Goal: Task Accomplishment & Management: Use online tool/utility

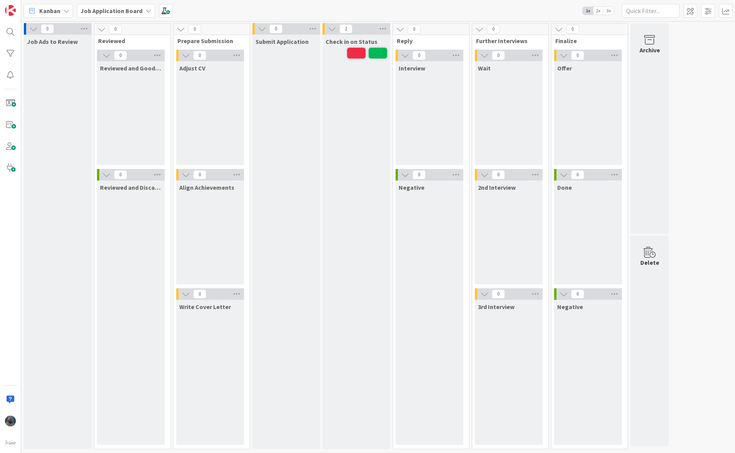
click at [609, 5] on div "Kanban Job Application Board 1x 2x 3x" at bounding box center [378, 10] width 714 height 21
click at [610, 8] on span "3x" at bounding box center [608, 11] width 10 height 8
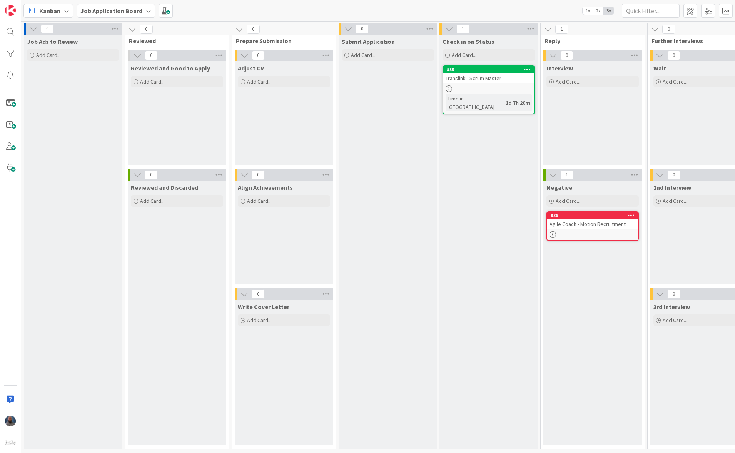
click at [629, 212] on icon at bounding box center [631, 214] width 7 height 5
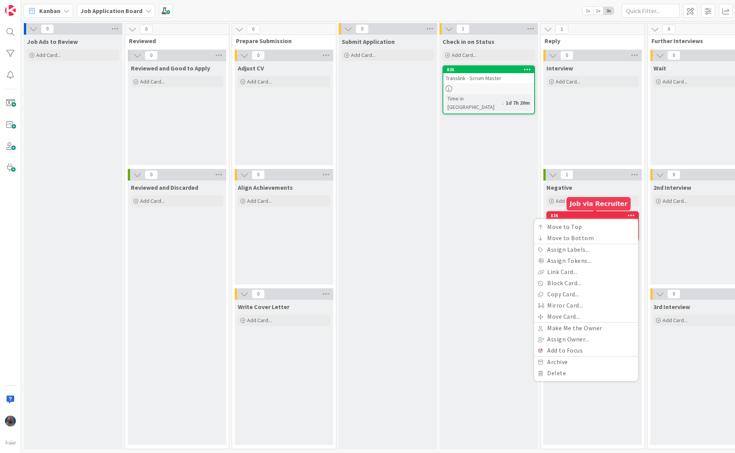
click at [595, 215] on div "836" at bounding box center [594, 215] width 87 height 5
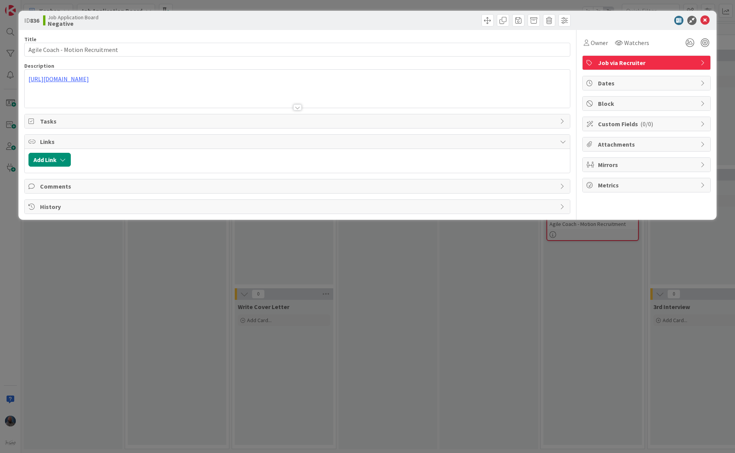
click at [630, 66] on span "Job via Recruiter" at bounding box center [647, 62] width 99 height 9
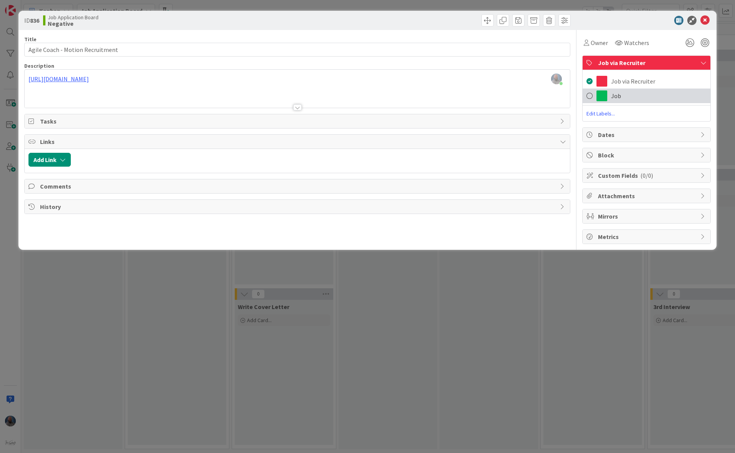
click at [613, 96] on span "Job" at bounding box center [616, 95] width 10 height 9
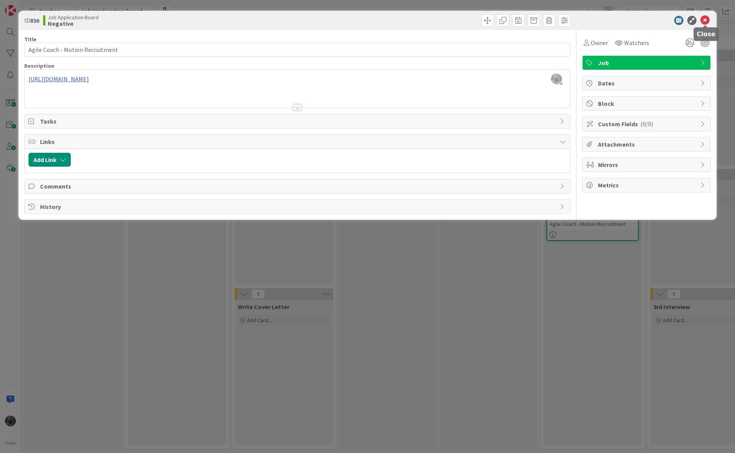
click at [705, 21] on icon at bounding box center [704, 20] width 9 height 9
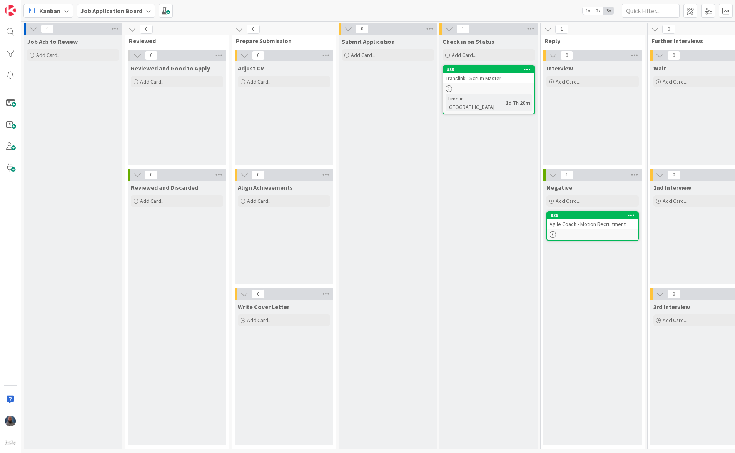
click at [533, 340] on div "Check in on Status Add Card... 835 Translink - Scrum Master Time in [GEOGRAPHIC…" at bounding box center [489, 242] width 99 height 415
drag, startPoint x: 487, startPoint y: 216, endPoint x: 512, endPoint y: 217, distance: 24.6
click at [487, 216] on div "Check in on Status Add Card... 835 Translink - Scrum Master Time in [GEOGRAPHIC…" at bounding box center [489, 242] width 99 height 415
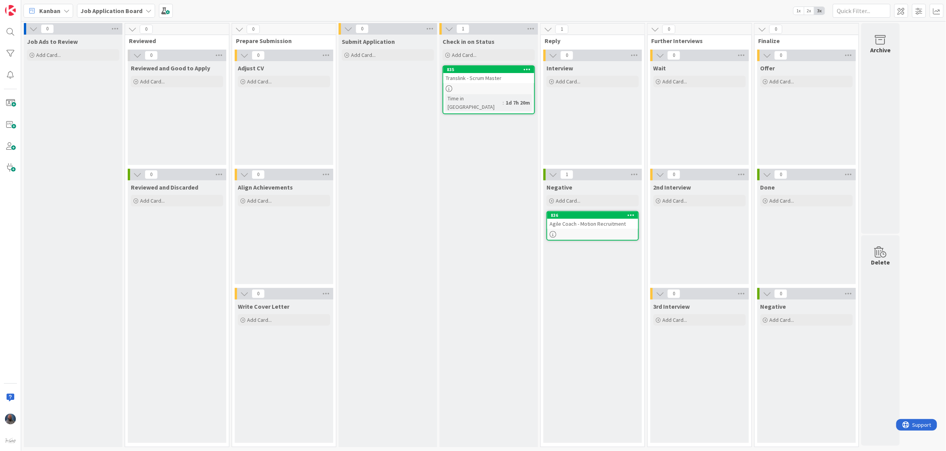
click at [735, 297] on icon at bounding box center [767, 294] width 8 height 8
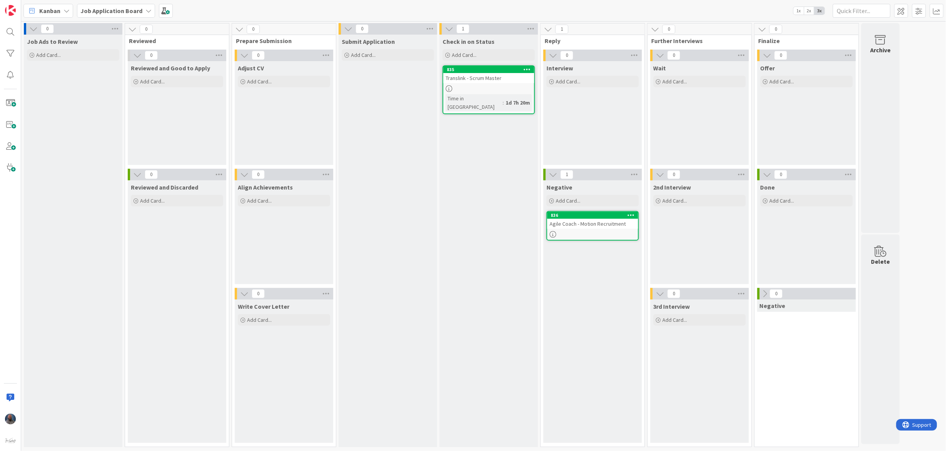
click at [735, 298] on icon at bounding box center [765, 294] width 8 height 8
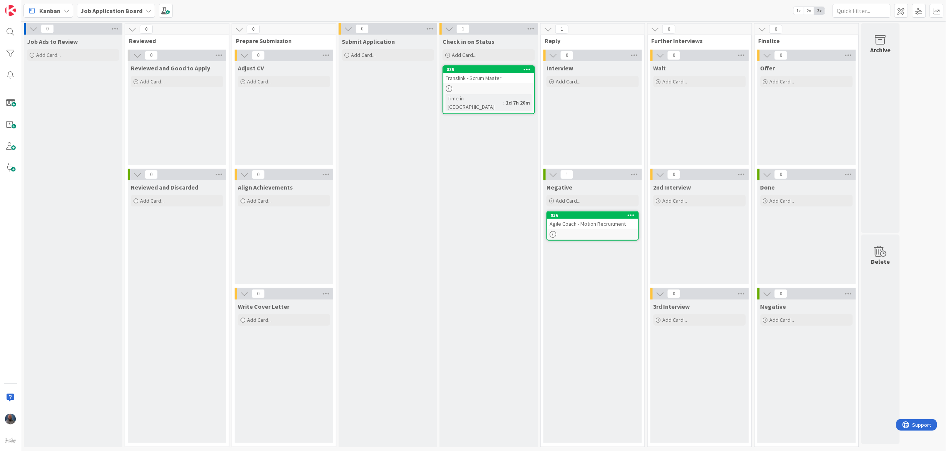
click at [735, 8] on span "1x" at bounding box center [799, 11] width 10 height 8
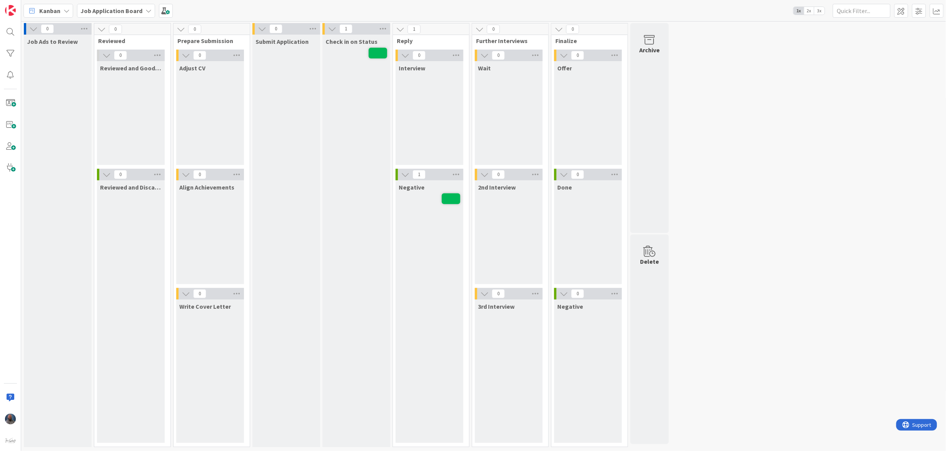
click at [735, 215] on div "0 Job Ads to Review 0 Reviewed 0 Reviewed and Good to Apply 0 Reviewed and Disc…" at bounding box center [484, 237] width 922 height 428
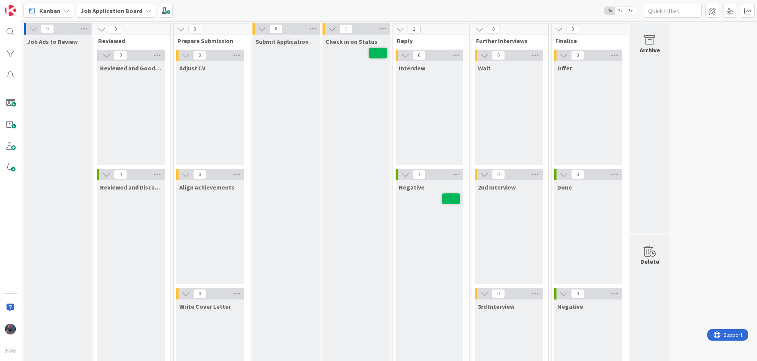
drag, startPoint x: 732, startPoint y: 186, endPoint x: 714, endPoint y: 149, distance: 40.6
click at [732, 185] on div "0 Job Ads to Review 0 Reviewed 0 Reviewed and Good to Apply 0 Reviewed and Disc…" at bounding box center [389, 235] width 733 height 425
click at [715, 115] on div "0 Job Ads to Review 0 Reviewed 0 Reviewed and Good to Apply 0 Reviewed and Disc…" at bounding box center [389, 235] width 733 height 425
click at [725, 225] on div "0 Job Ads to Review 0 Reviewed 0 Reviewed and Good to Apply 0 Reviewed and Disc…" at bounding box center [389, 235] width 733 height 425
click at [503, 67] on div "Wait" at bounding box center [509, 68] width 62 height 8
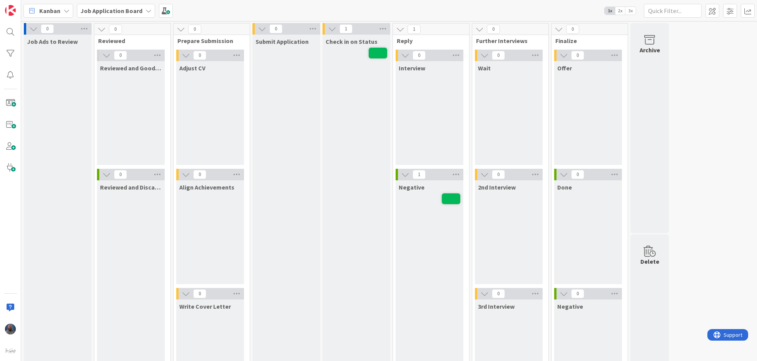
click at [512, 130] on div "Wait" at bounding box center [509, 113] width 68 height 104
click at [501, 96] on div "Wait" at bounding box center [509, 113] width 68 height 104
drag, startPoint x: 720, startPoint y: 129, endPoint x: 717, endPoint y: 122, distance: 7.9
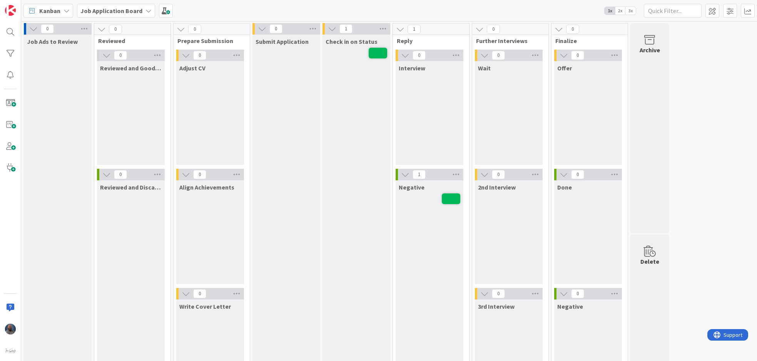
click at [720, 129] on div "0 Job Ads to Review 0 Reviewed 0 Reviewed and Good to Apply 0 Reviewed and Disc…" at bounding box center [389, 235] width 733 height 425
drag, startPoint x: 374, startPoint y: 131, endPoint x: 379, endPoint y: 135, distance: 6.6
click at [373, 130] on div "Check in on Status" at bounding box center [357, 240] width 68 height 410
click at [40, 43] on span "Job Ads to Review" at bounding box center [52, 42] width 51 height 8
click at [30, 29] on icon at bounding box center [33, 29] width 8 height 8
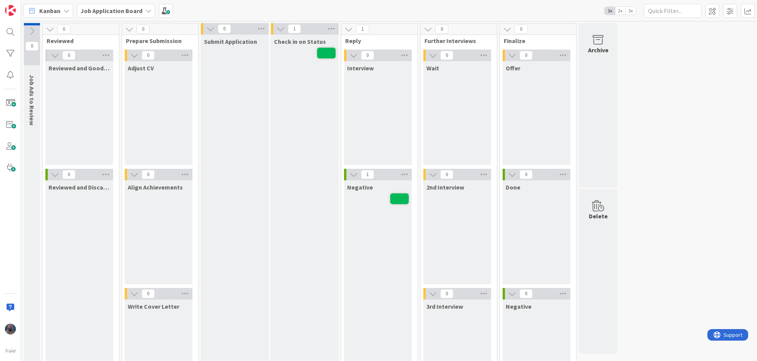
click at [28, 30] on icon at bounding box center [32, 31] width 8 height 8
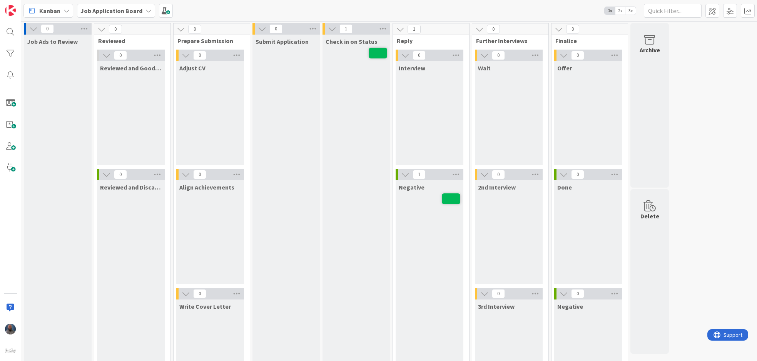
click at [139, 94] on div "Reviewed and Good to Apply" at bounding box center [131, 113] width 68 height 104
click at [85, 30] on icon at bounding box center [84, 29] width 10 height 12
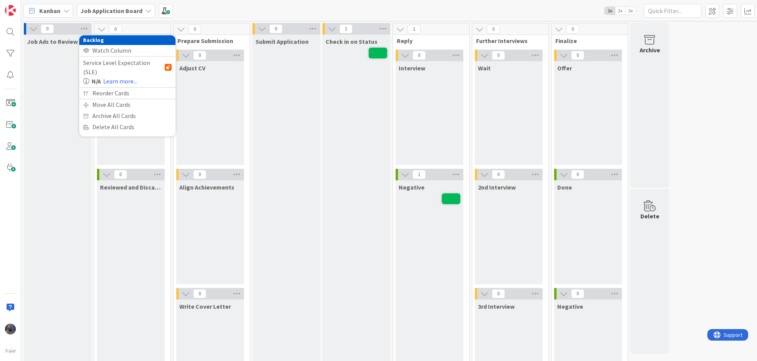
click at [55, 70] on div "Job Ads to Review" at bounding box center [58, 221] width 68 height 373
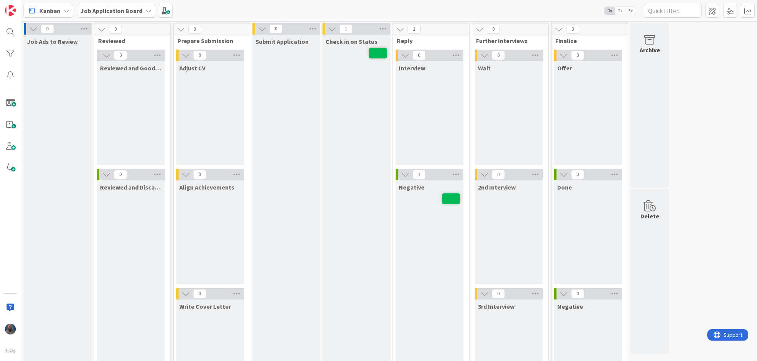
click at [62, 45] on span "Job Ads to Review" at bounding box center [52, 42] width 51 height 8
click at [32, 75] on div "Job Ads to Review" at bounding box center [58, 221] width 68 height 373
click at [85, 25] on icon at bounding box center [84, 29] width 10 height 12
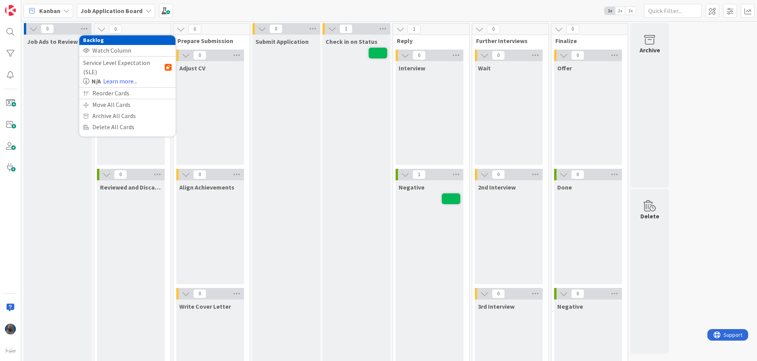
click at [55, 84] on div "Job Ads to Review" at bounding box center [58, 221] width 68 height 373
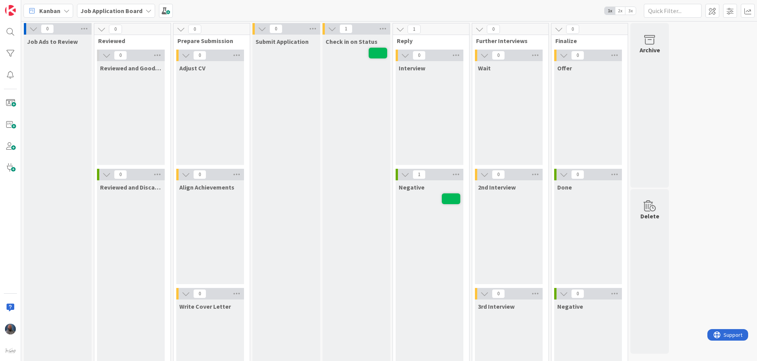
click at [64, 219] on div "Job Ads to Review" at bounding box center [58, 221] width 68 height 373
click at [8, 103] on span at bounding box center [10, 102] width 15 height 15
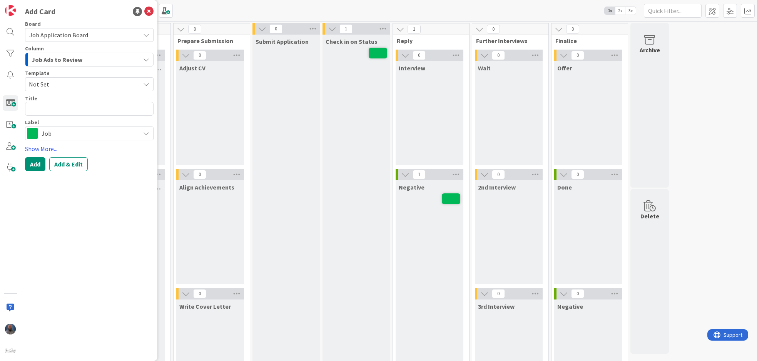
click at [56, 108] on textarea at bounding box center [89, 109] width 129 height 14
click at [68, 105] on textarea at bounding box center [89, 109] width 129 height 14
paste textarea "QA Manager – Software Developer In Test (with Scrum Master / PM Responsibilitie…"
type textarea "x"
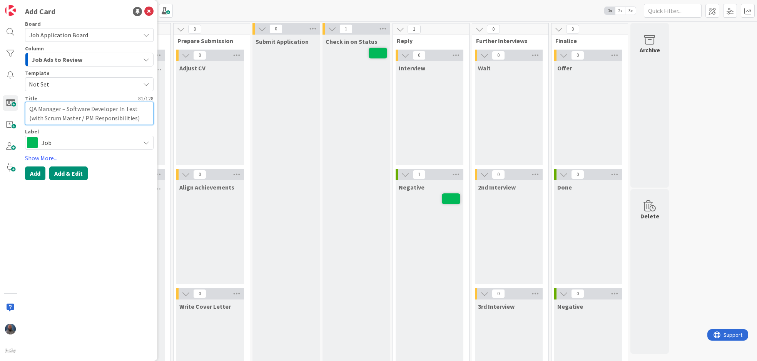
type textarea "QA Manager – Software Developer In Test (with Scrum Master / PM Responsibilitie…"
click at [68, 174] on button "Add & Edit" at bounding box center [68, 174] width 38 height 14
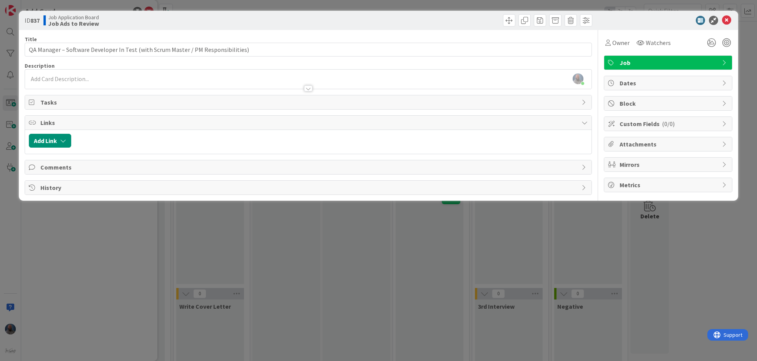
click at [75, 77] on div "Joe Scherler just joined" at bounding box center [308, 79] width 567 height 19
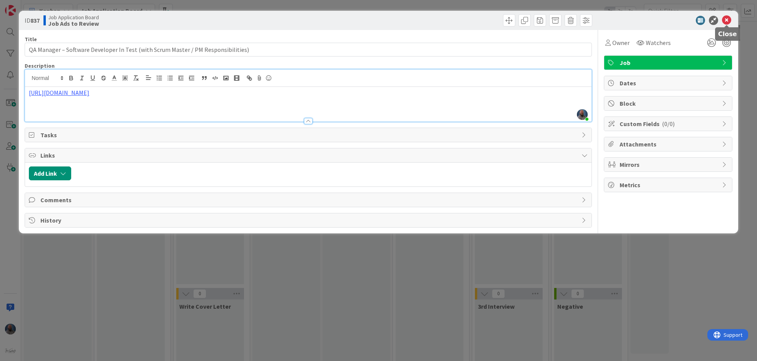
click at [728, 19] on icon at bounding box center [726, 20] width 9 height 9
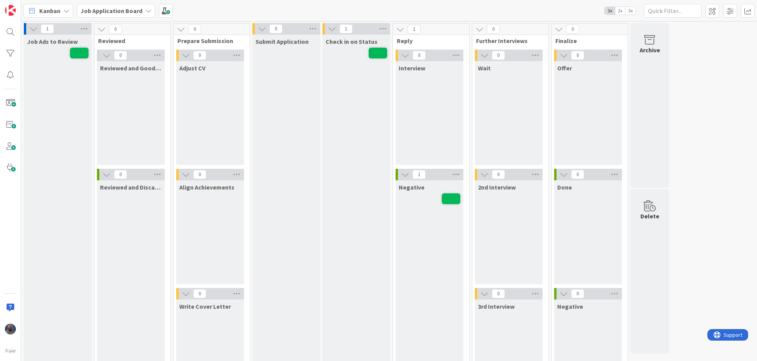
click at [632, 11] on span "3x" at bounding box center [630, 11] width 10 height 8
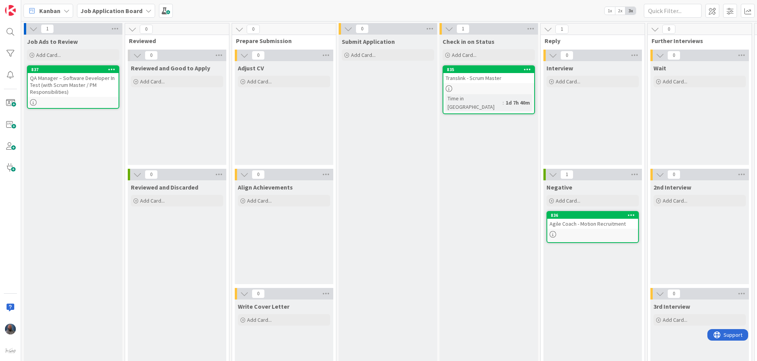
click at [73, 182] on div "Job Ads to Review Add Card... 837 QA Manager – Software Developer In Test (with…" at bounding box center [73, 221] width 99 height 373
click at [34, 101] on icon at bounding box center [33, 102] width 7 height 7
drag, startPoint x: 91, startPoint y: 251, endPoint x: 254, endPoint y: 149, distance: 192.0
click at [91, 251] on div "Job Ads to Review Add Card... 837 QA Manager – Software Developer In Test (with…" at bounding box center [73, 221] width 99 height 373
